Goal: Task Accomplishment & Management: Use online tool/utility

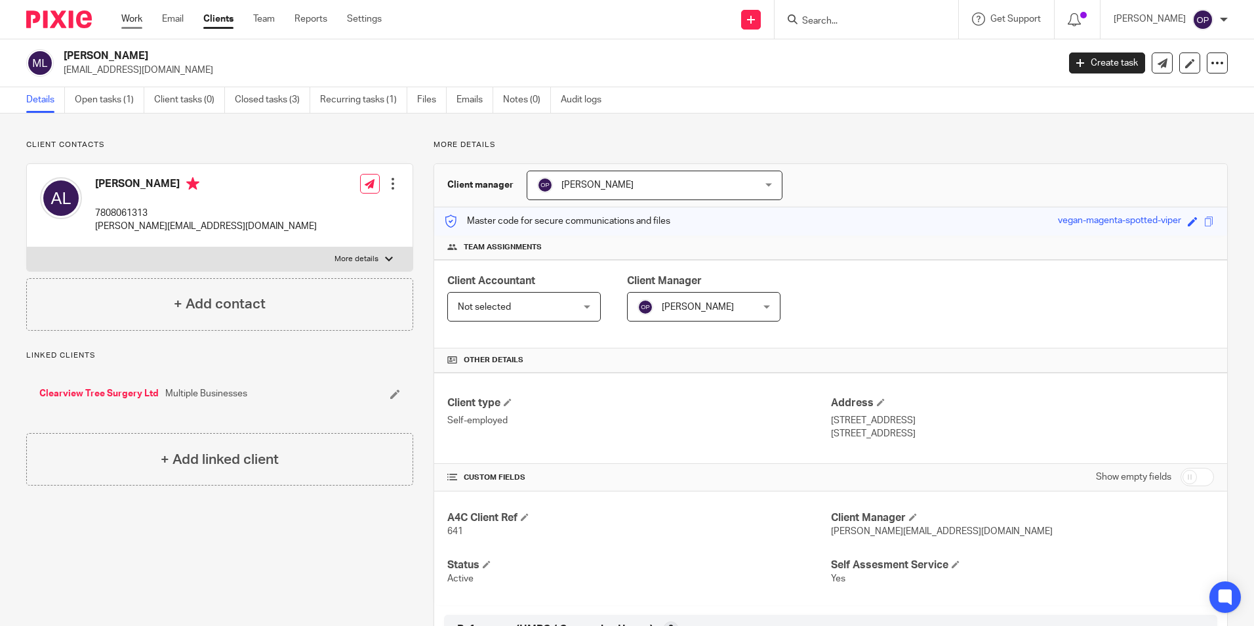
click at [127, 18] on link "Work" at bounding box center [131, 18] width 21 height 13
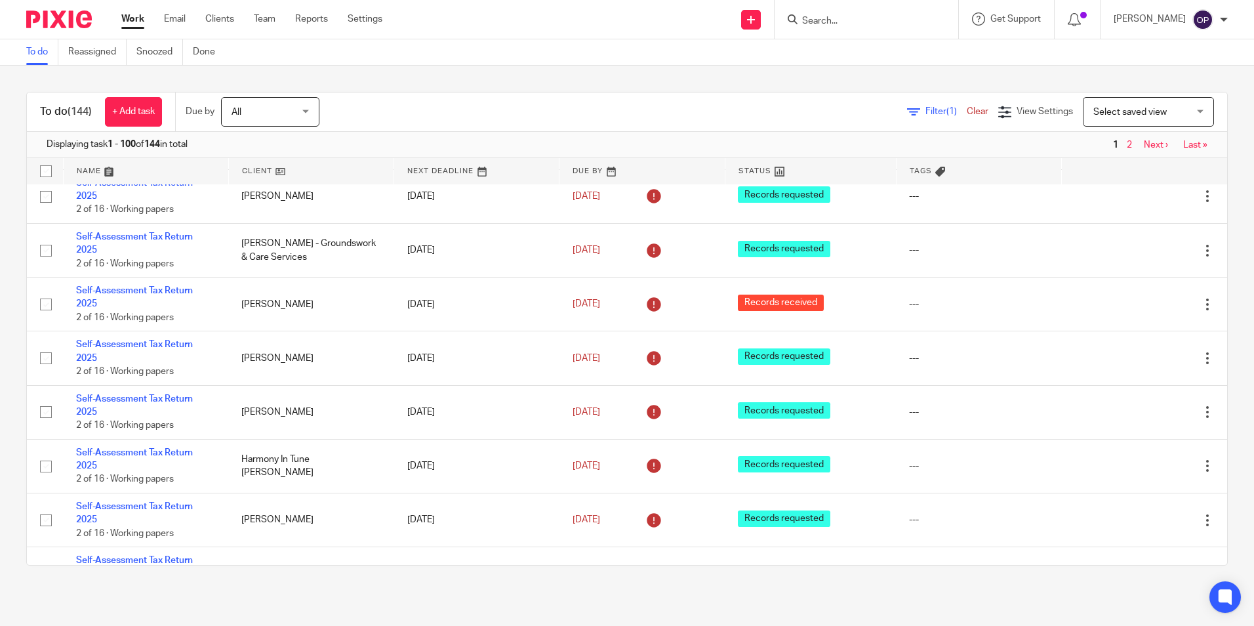
scroll to position [131, 0]
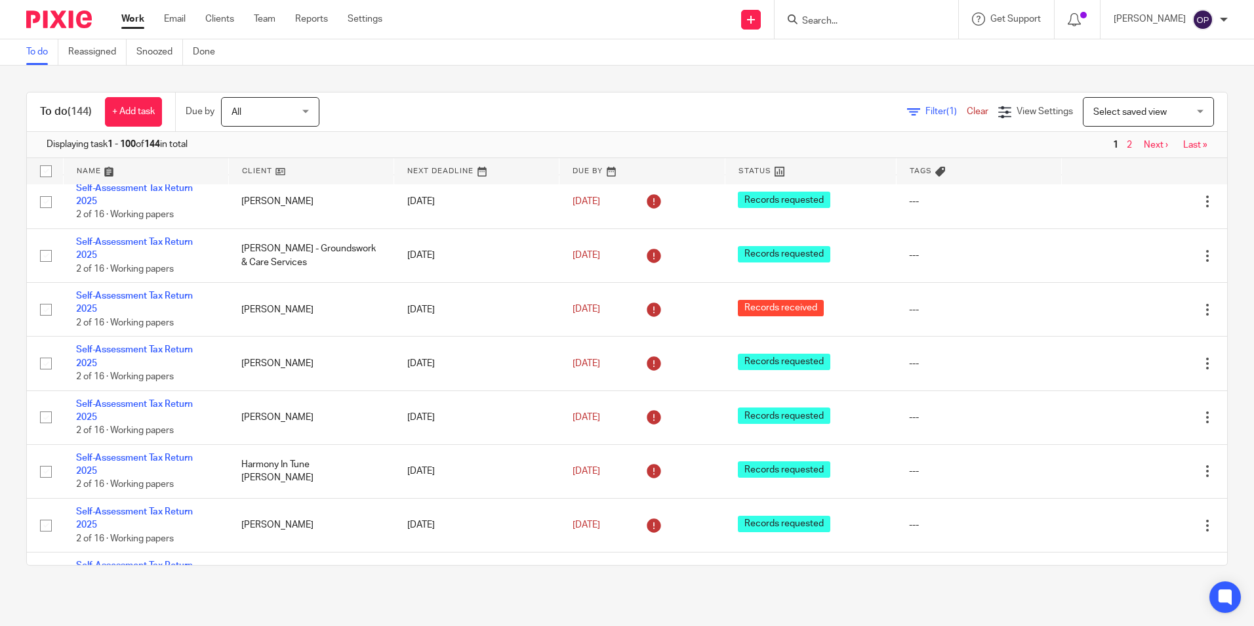
click at [916, 119] on div "Filter (1) Clear View Settings View Settings (1) Filters Clear Save Manage save…" at bounding box center [784, 112] width 885 height 30
click at [926, 115] on span "Filter (1)" at bounding box center [946, 111] width 41 height 9
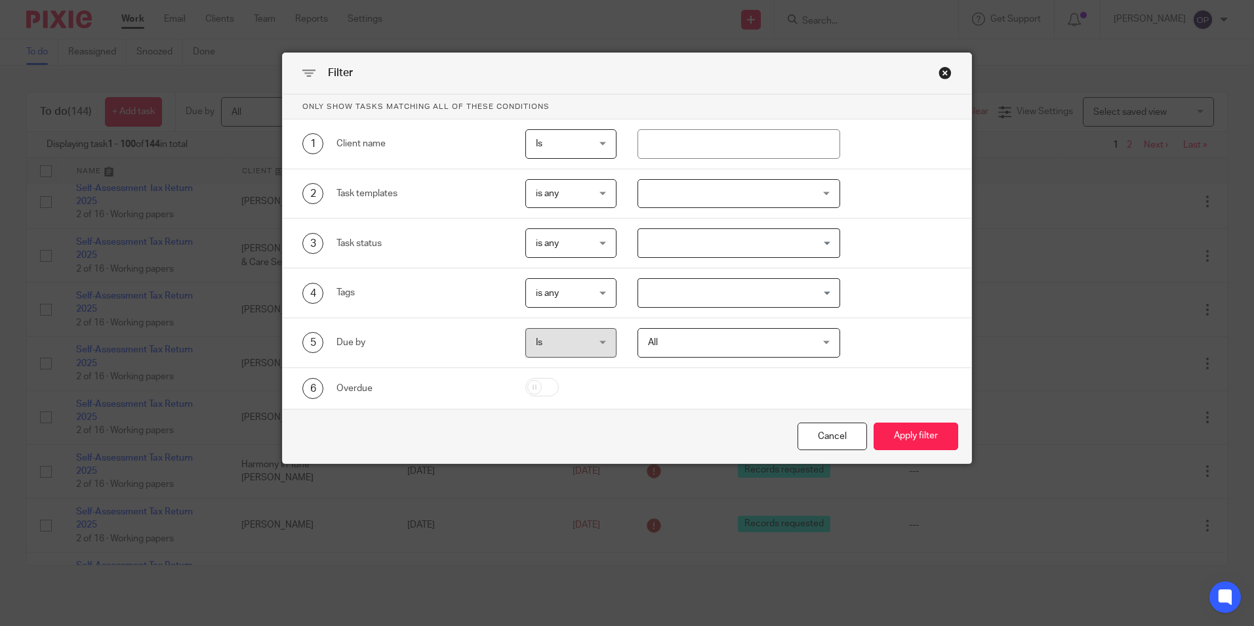
click at [697, 192] on div at bounding box center [739, 194] width 203 height 30
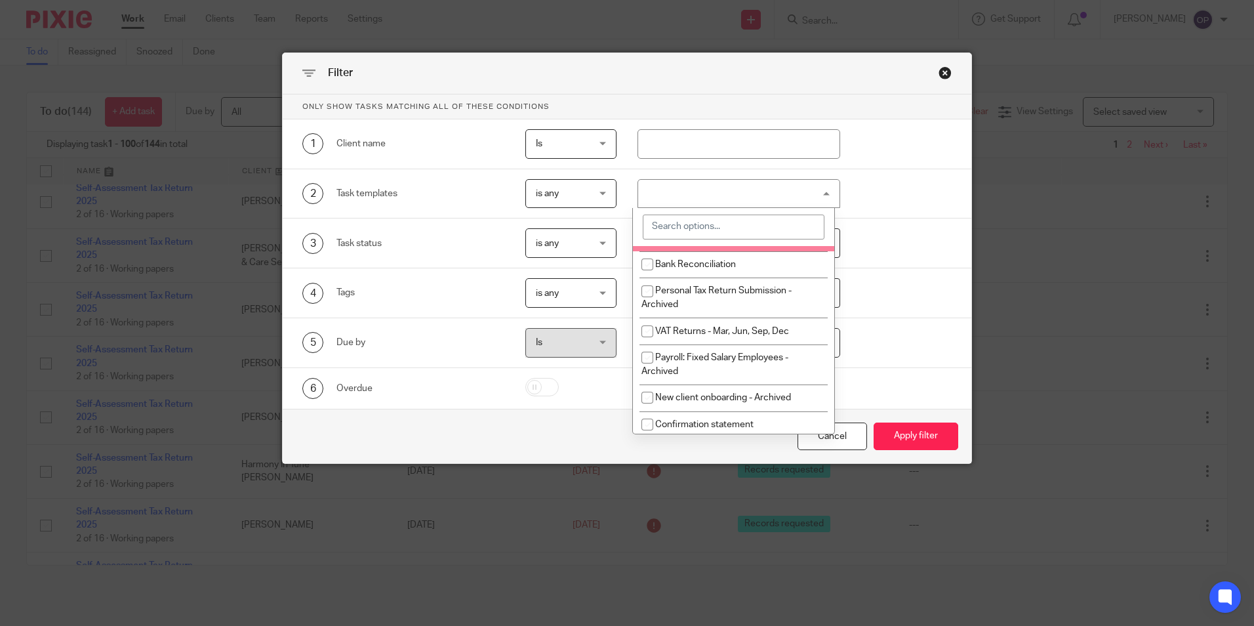
scroll to position [197, 0]
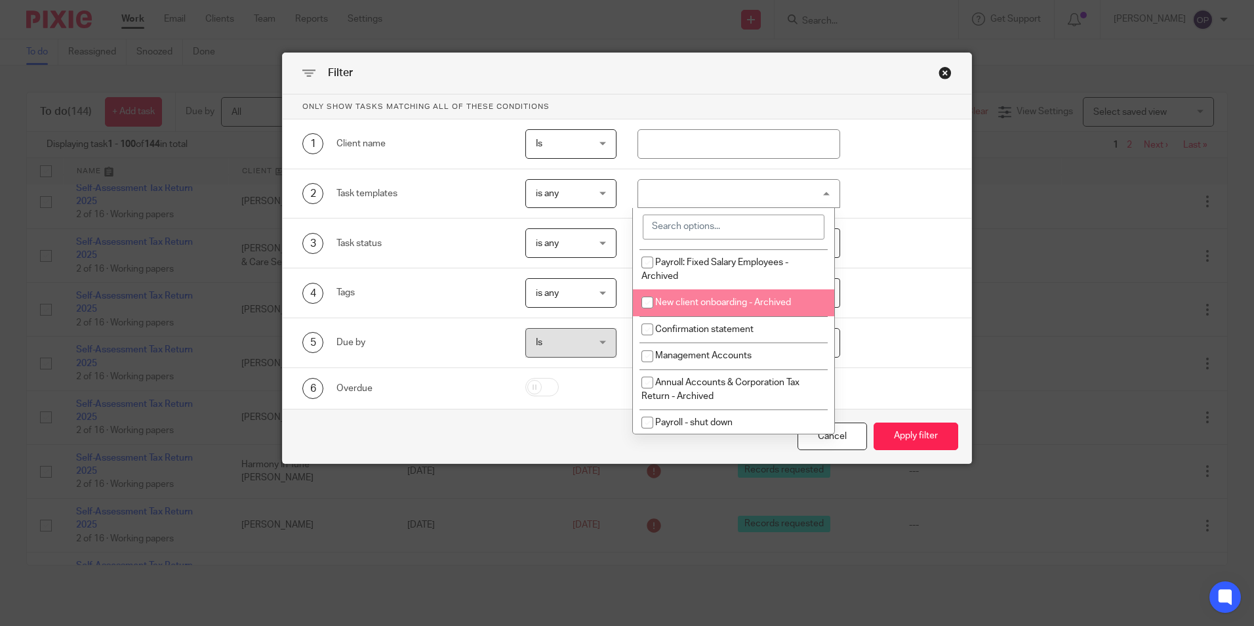
click at [914, 274] on div "4 Tags is any is any is any is all is none is_any Loading..." at bounding box center [627, 293] width 689 height 50
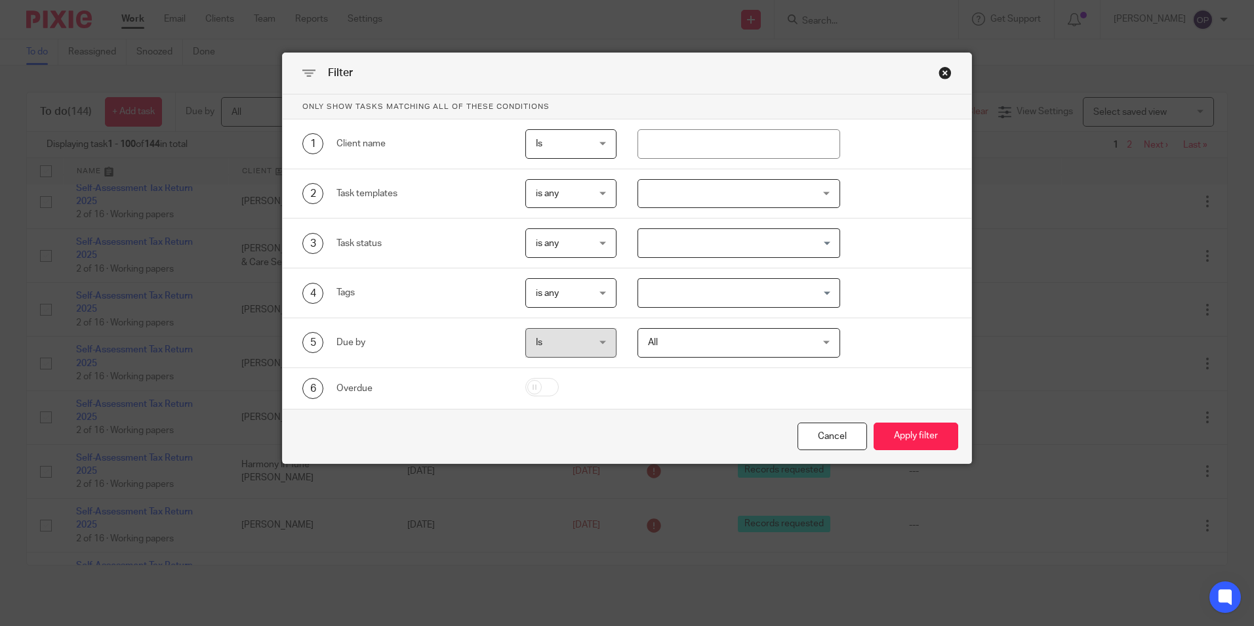
click at [763, 245] on input "Search for option" at bounding box center [736, 243] width 193 height 23
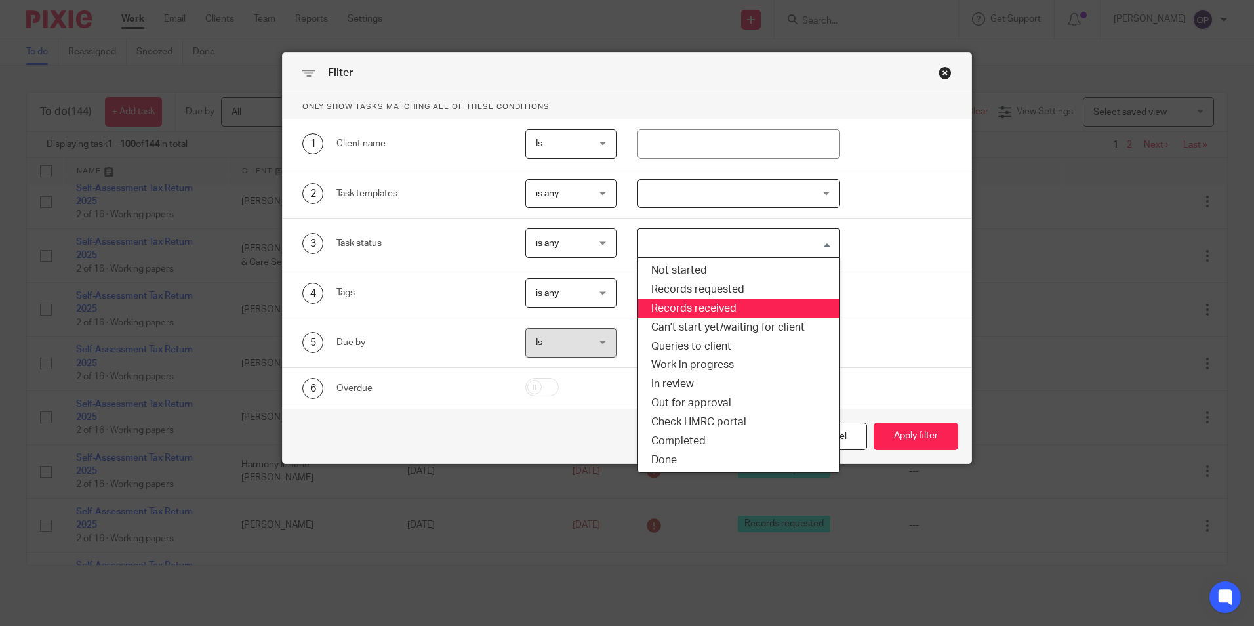
click at [735, 303] on li "Records received" at bounding box center [738, 308] width 201 height 19
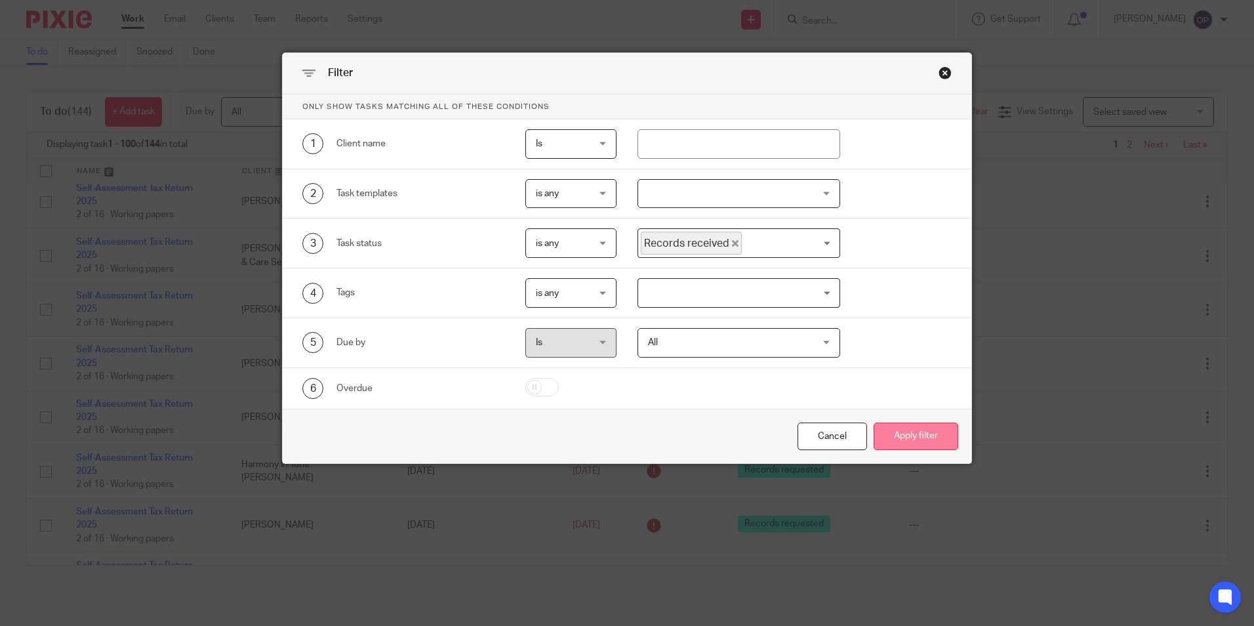
click at [886, 432] on button "Apply filter" at bounding box center [916, 436] width 85 height 28
